Goal: Task Accomplishment & Management: Manage account settings

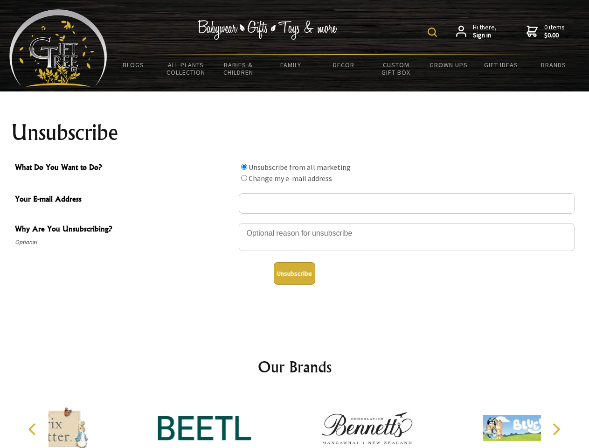
click at [434, 32] on img at bounding box center [432, 32] width 9 height 9
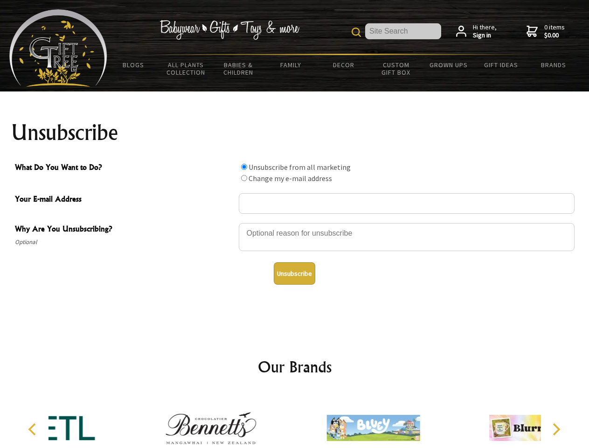
click at [295, 223] on div at bounding box center [407, 238] width 336 height 33
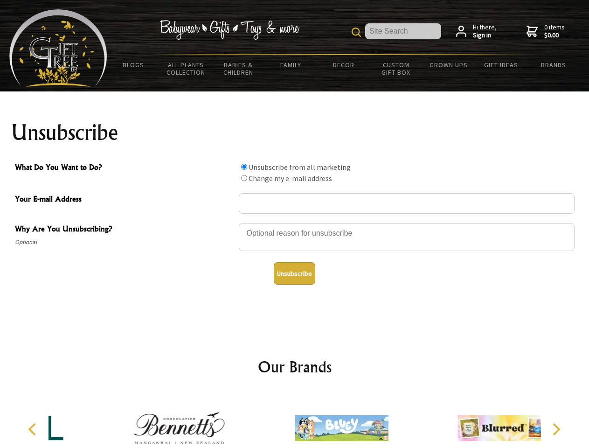
click at [244, 167] on input "What Do You Want to Do?" at bounding box center [244, 167] width 6 height 6
click at [244, 178] on input "What Do You Want to Do?" at bounding box center [244, 178] width 6 height 6
radio input "true"
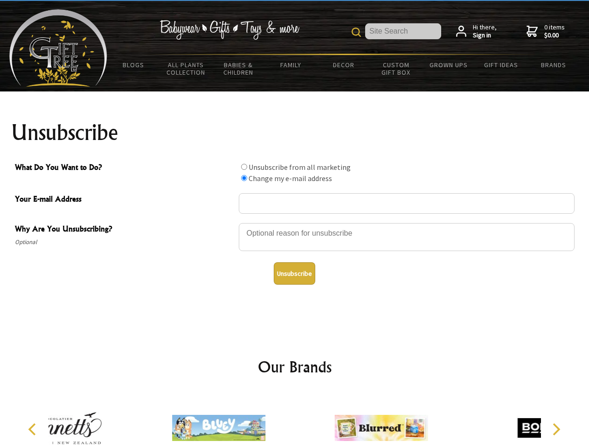
click at [294, 273] on button "Unsubscribe" at bounding box center [295, 273] width 42 height 22
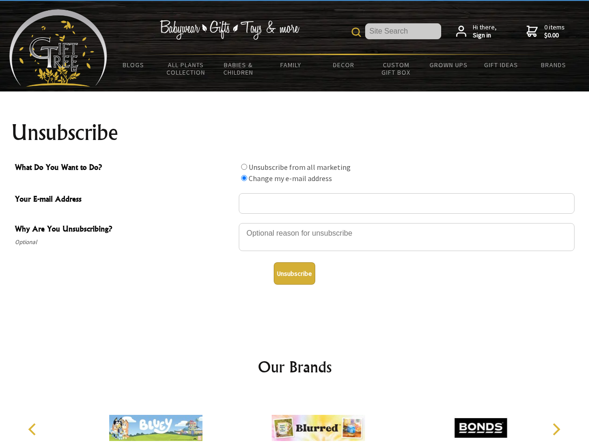
click at [295, 420] on img at bounding box center [318, 428] width 93 height 70
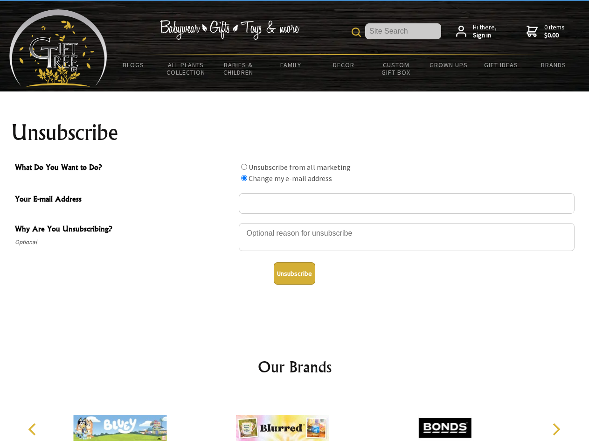
click at [34, 429] on icon "Previous" at bounding box center [33, 429] width 12 height 12
click at [556, 429] on icon "Next" at bounding box center [556, 429] width 12 height 12
